Goal: Task Accomplishment & Management: Use online tool/utility

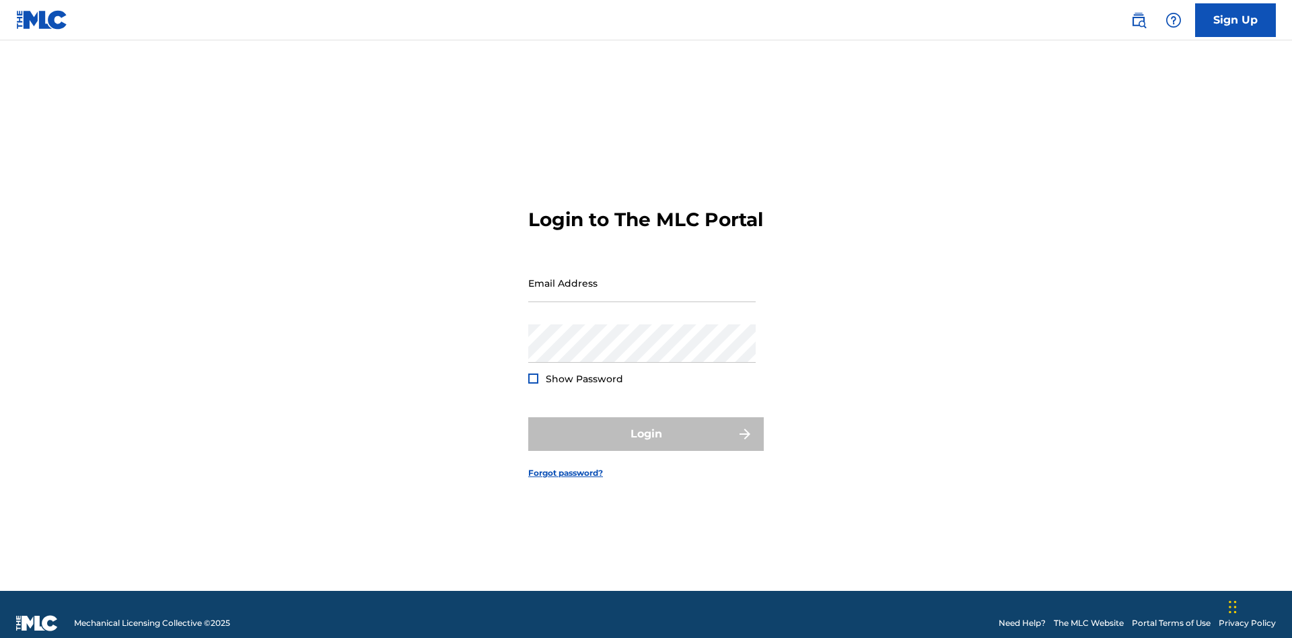
scroll to position [17, 0]
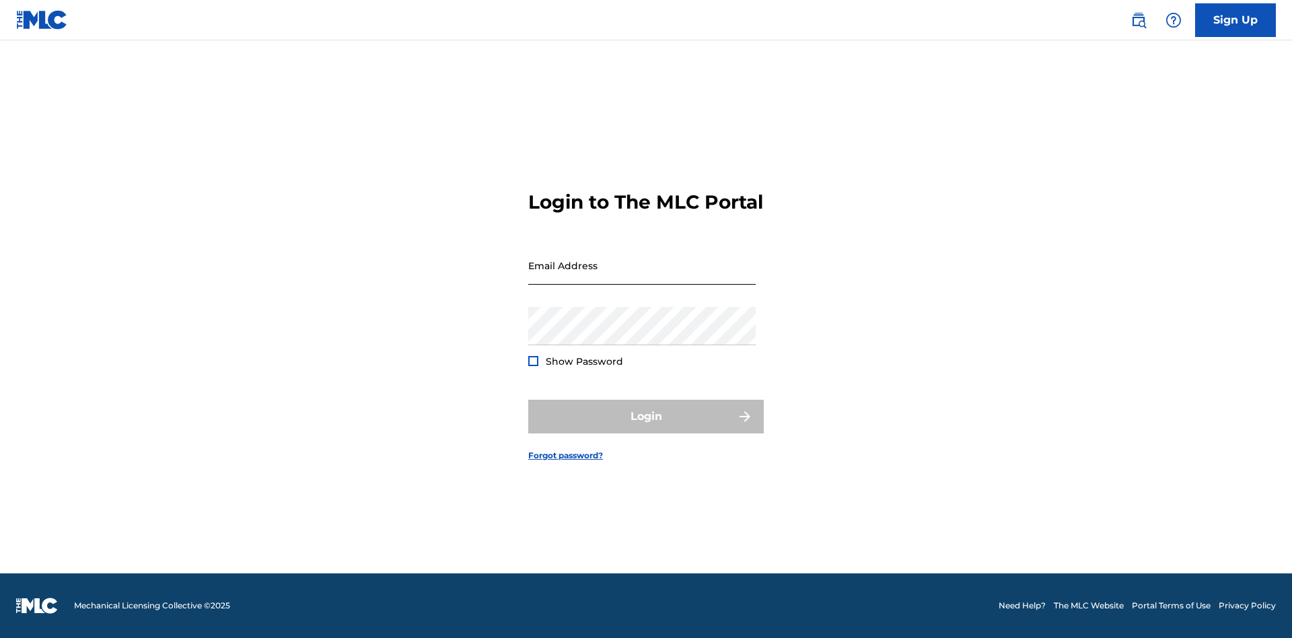
click at [642, 277] on input "Email Address" at bounding box center [641, 265] width 227 height 38
type input "Duke.McTesterson@gmail.com"
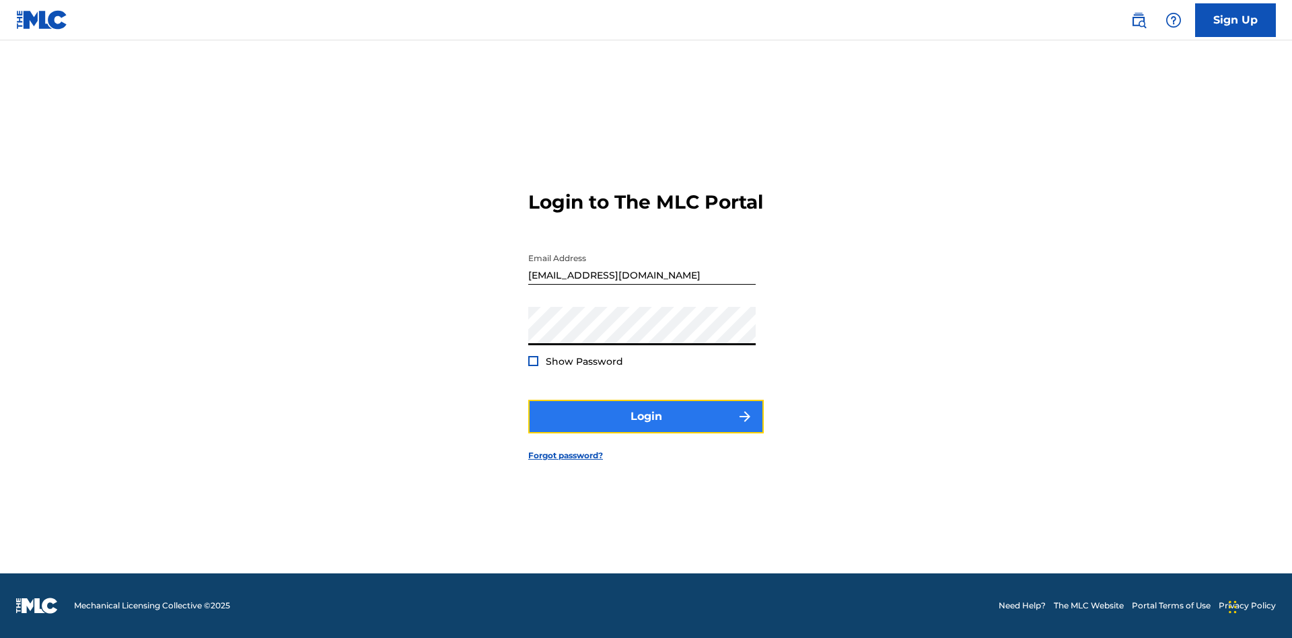
click at [646, 428] on button "Login" at bounding box center [646, 417] width 236 height 34
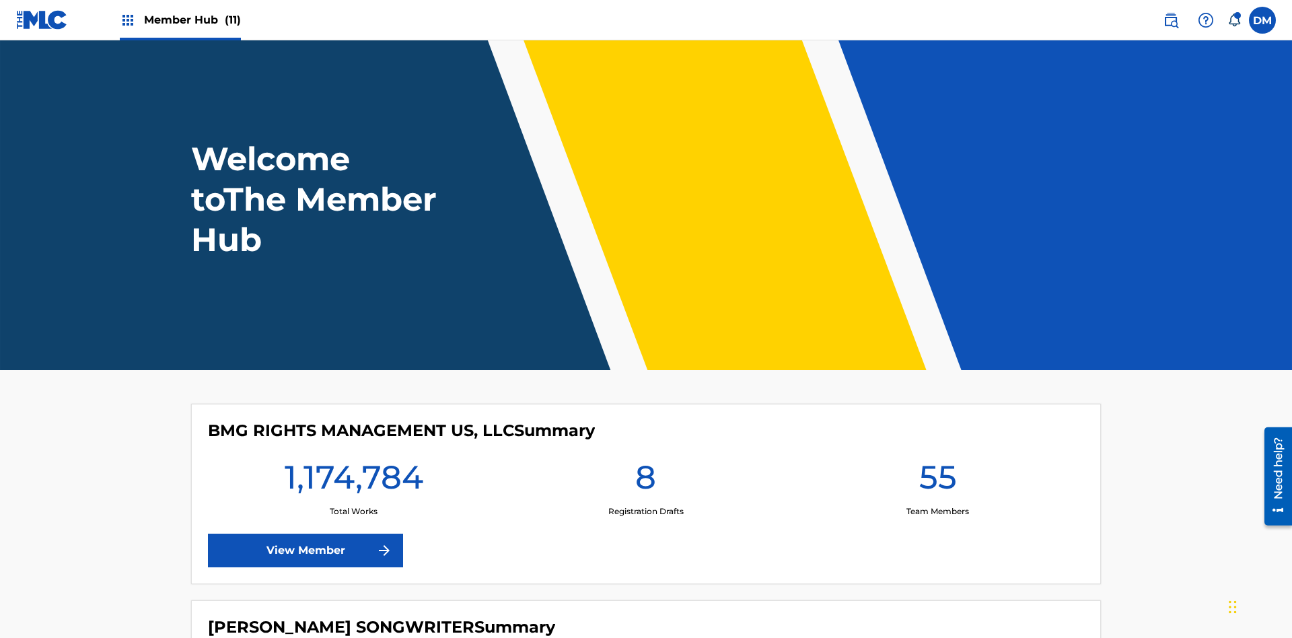
click at [192, 20] on span "Member Hub (11)" at bounding box center [192, 19] width 97 height 15
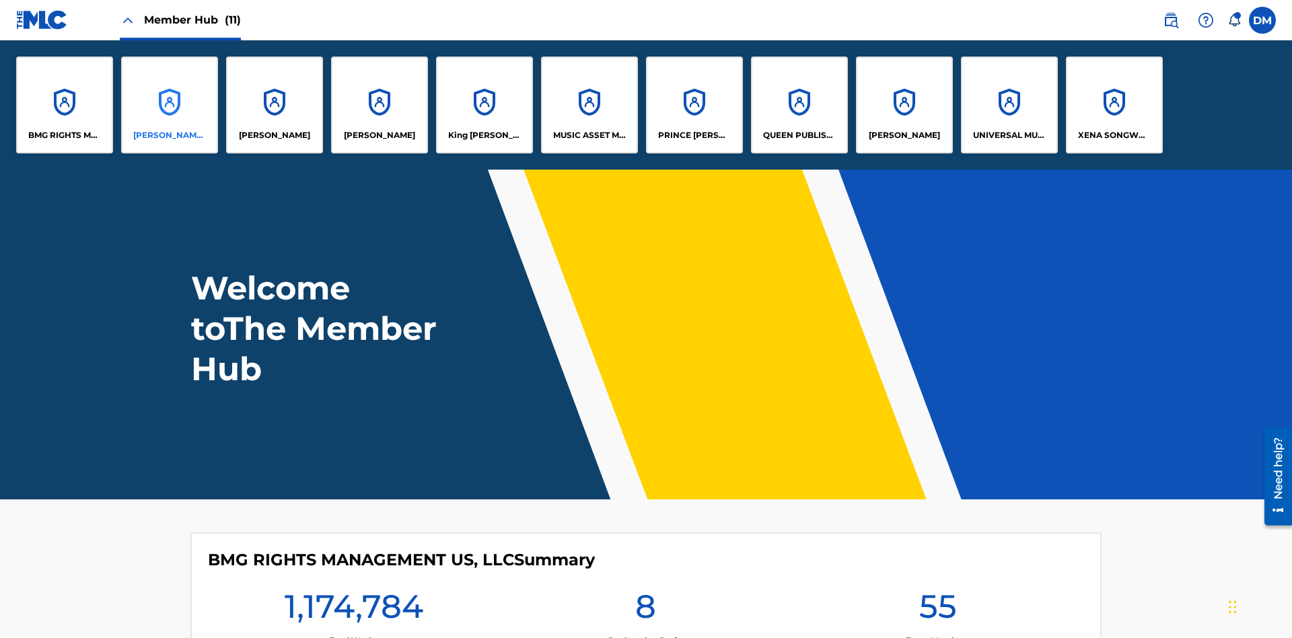
click at [170, 135] on p "CLEO SONGWRITER" at bounding box center [169, 135] width 73 height 12
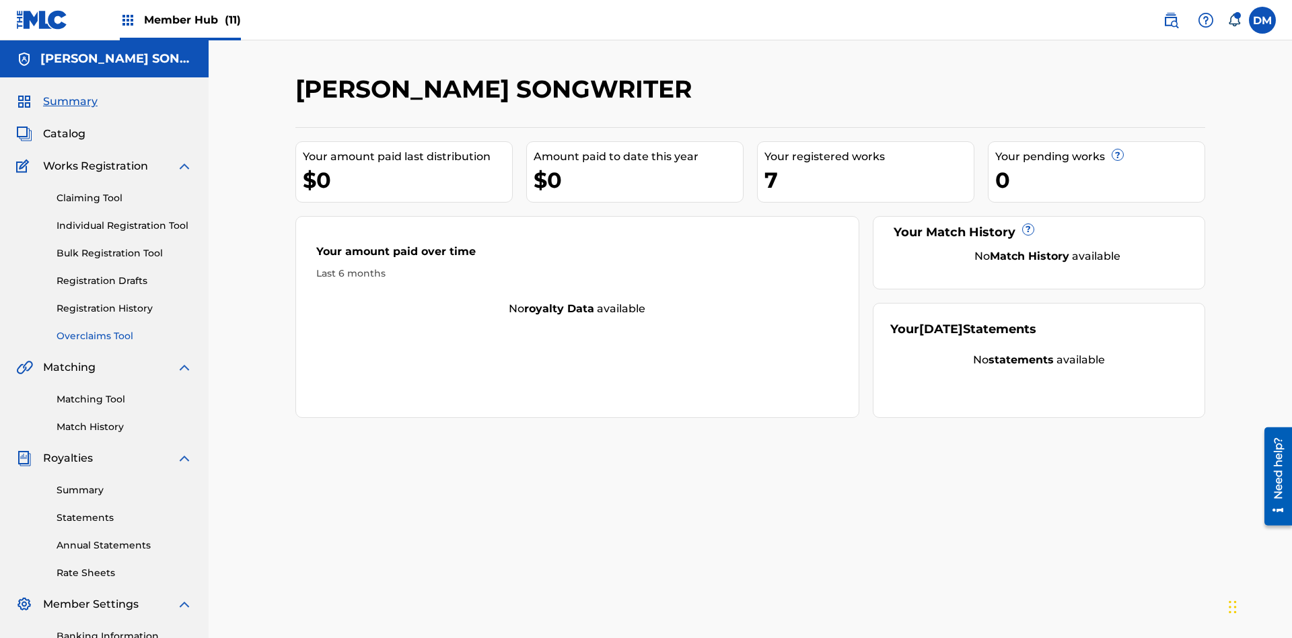
click at [124, 329] on link "Overclaims Tool" at bounding box center [125, 336] width 136 height 14
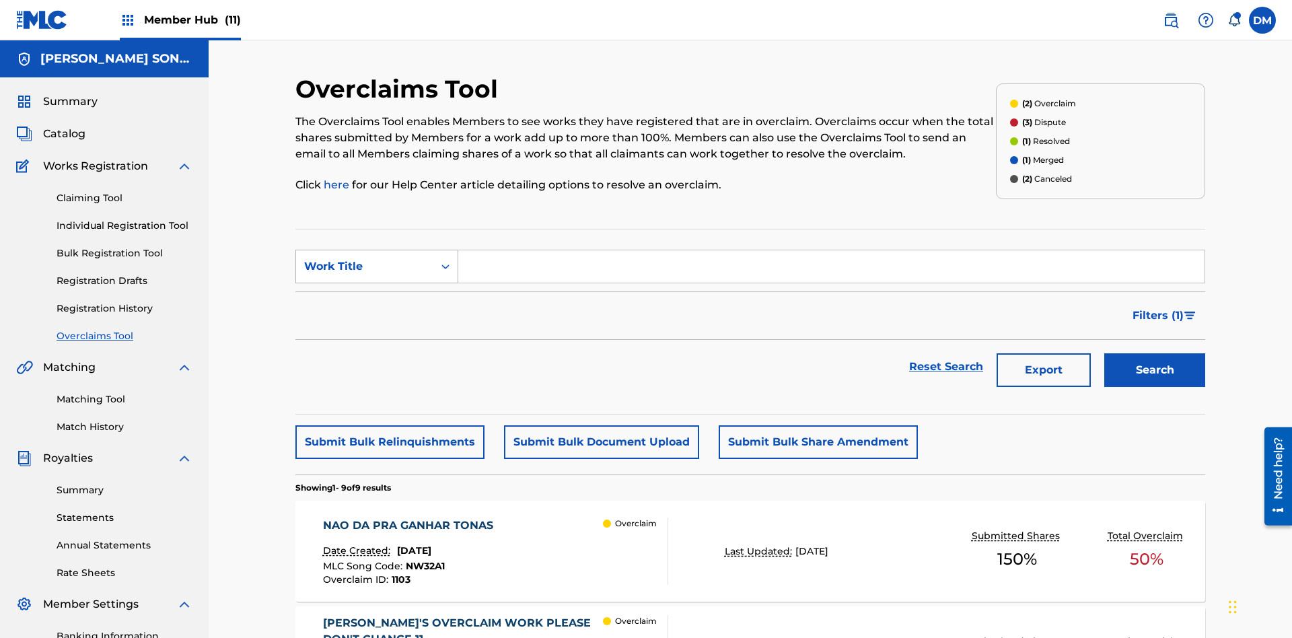
click at [365, 258] on div "Work Title" at bounding box center [364, 266] width 121 height 16
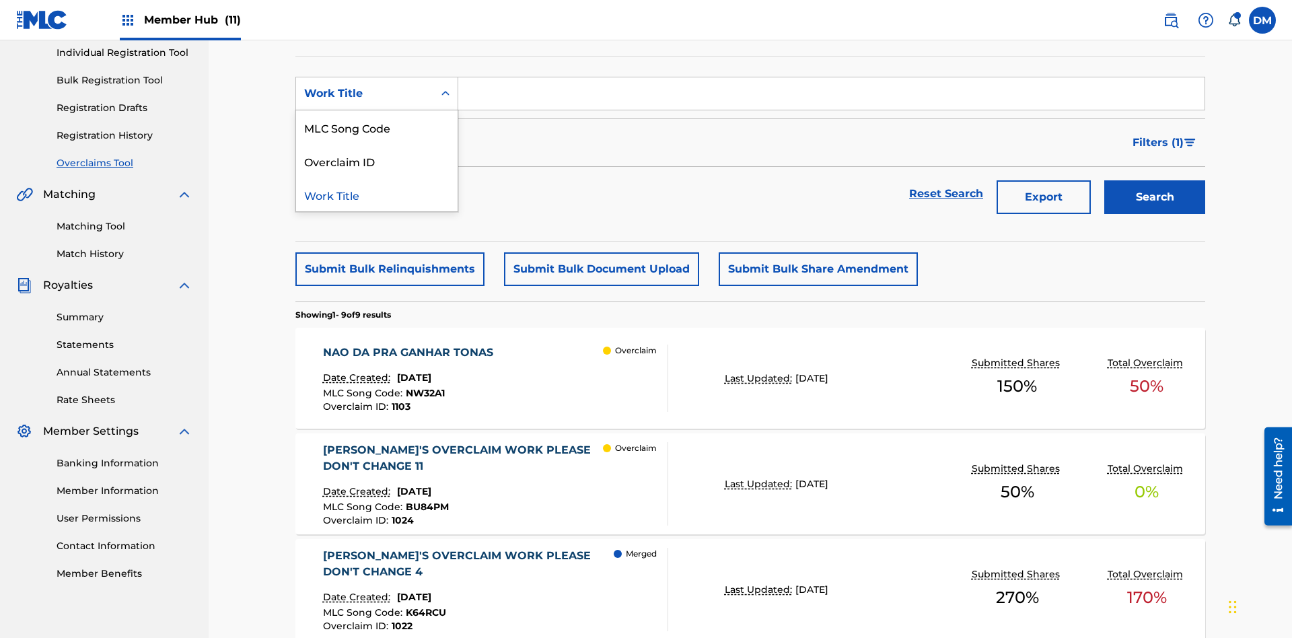
click at [377, 127] on div "MLC Song Code" at bounding box center [377, 127] width 162 height 34
click at [831, 97] on input "Search Form" at bounding box center [831, 93] width 746 height 32
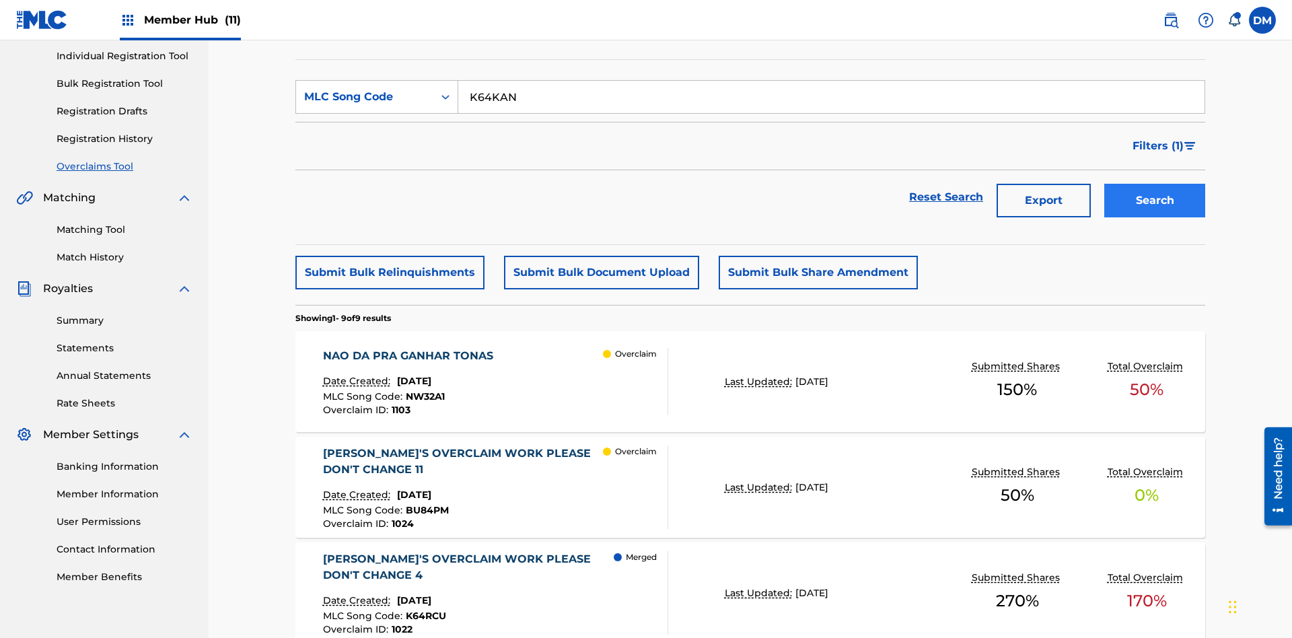
type input "K64KAN"
click at [1155, 184] on button "Search" at bounding box center [1154, 201] width 101 height 34
